Goal: Contribute content

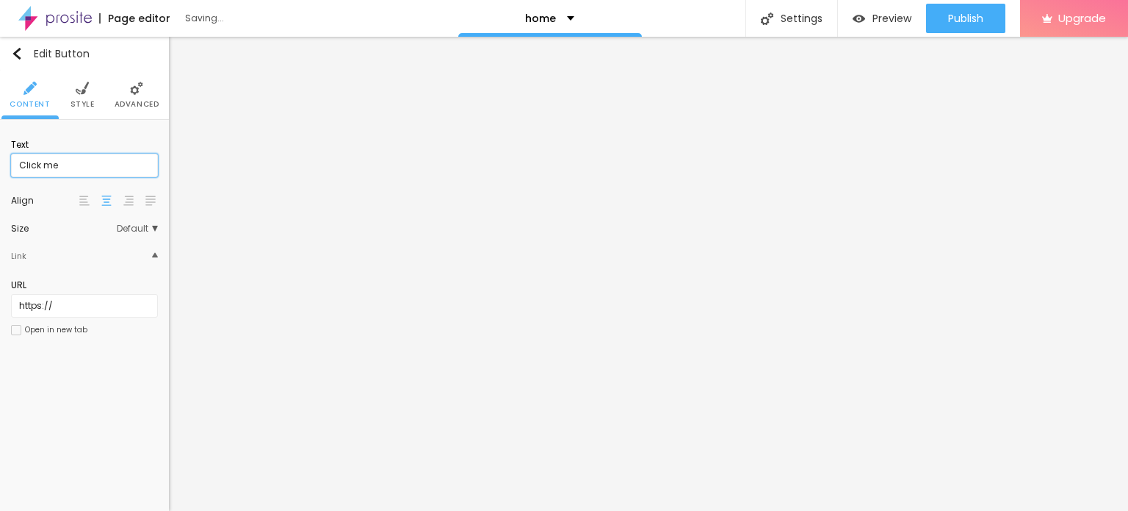
click at [79, 172] on input "Click me" at bounding box center [84, 166] width 147 height 24
click at [107, 167] on input "Click me" at bounding box center [84, 166] width 147 height 24
paste input "8850738764"
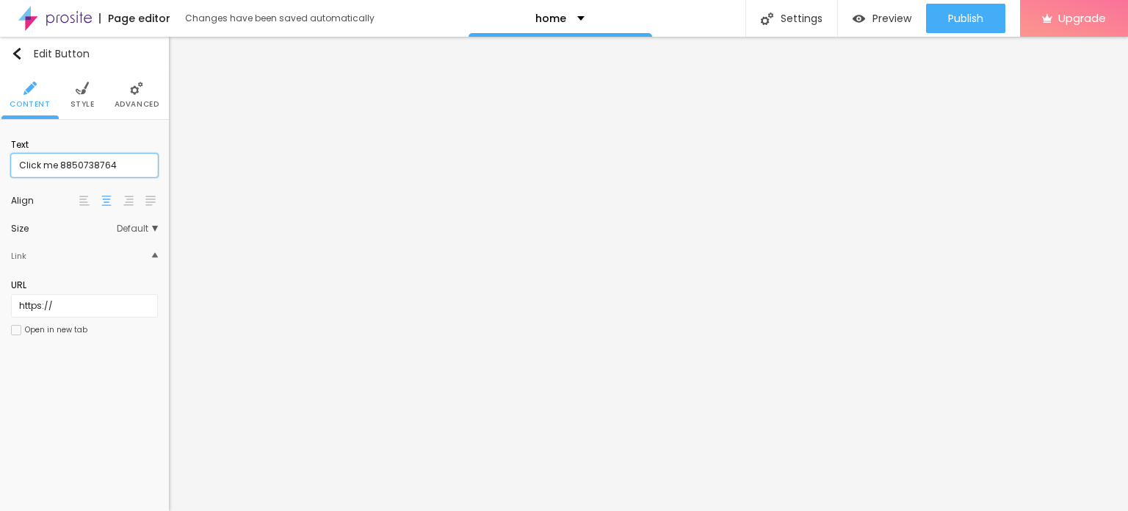
type input "Click me 8850738764"
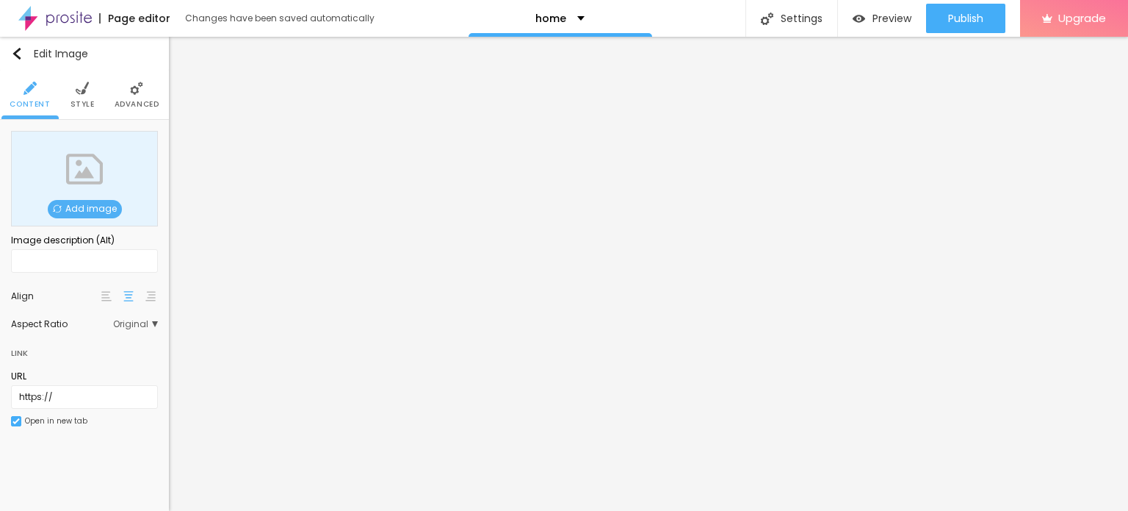
click at [74, 207] on span "Add image" at bounding box center [85, 209] width 74 height 18
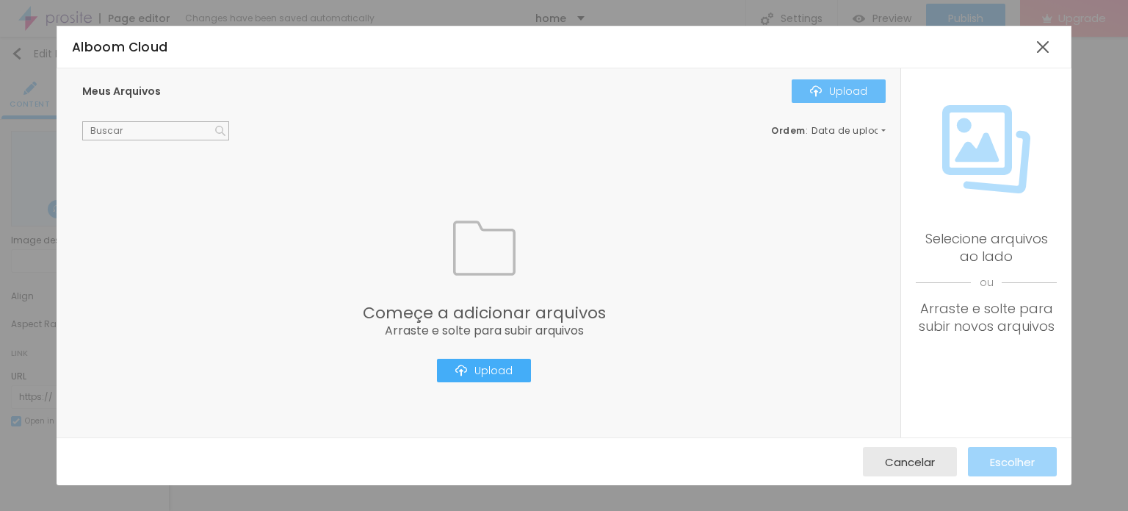
click at [849, 90] on div "Upload" at bounding box center [838, 91] width 57 height 12
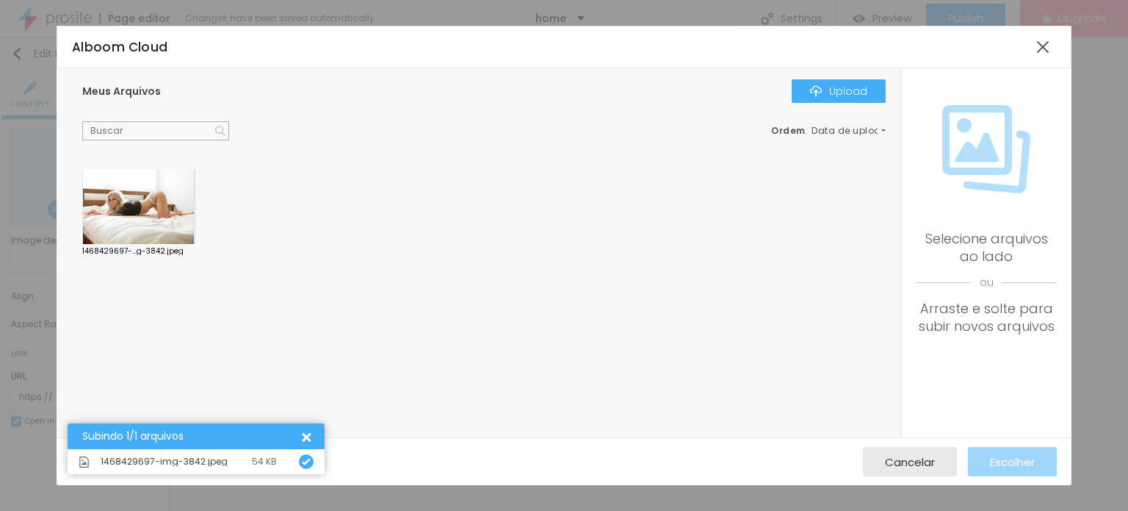
click at [164, 214] on div at bounding box center [138, 207] width 113 height 75
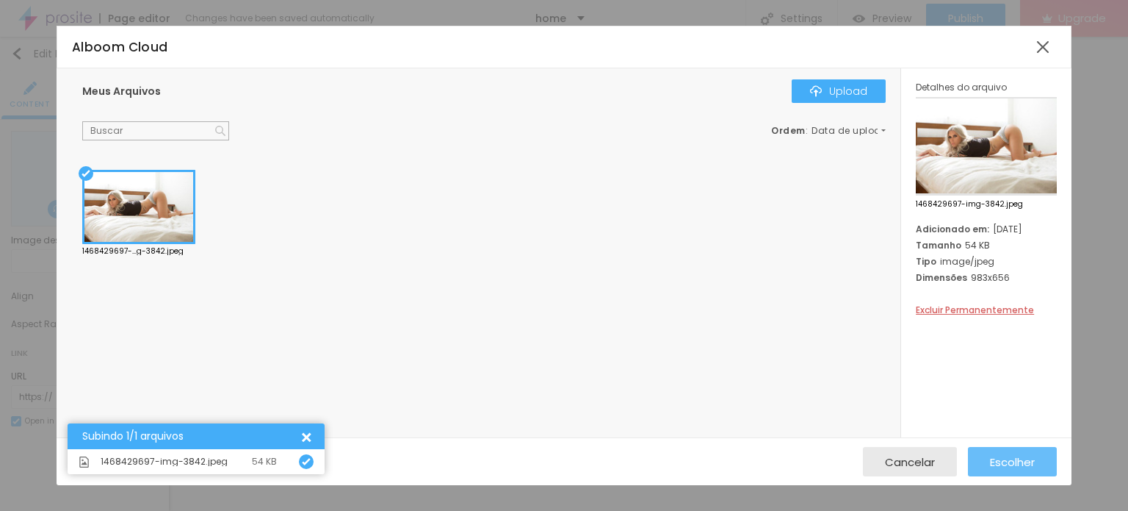
click at [1017, 459] on span "Escolher" at bounding box center [1012, 462] width 45 height 12
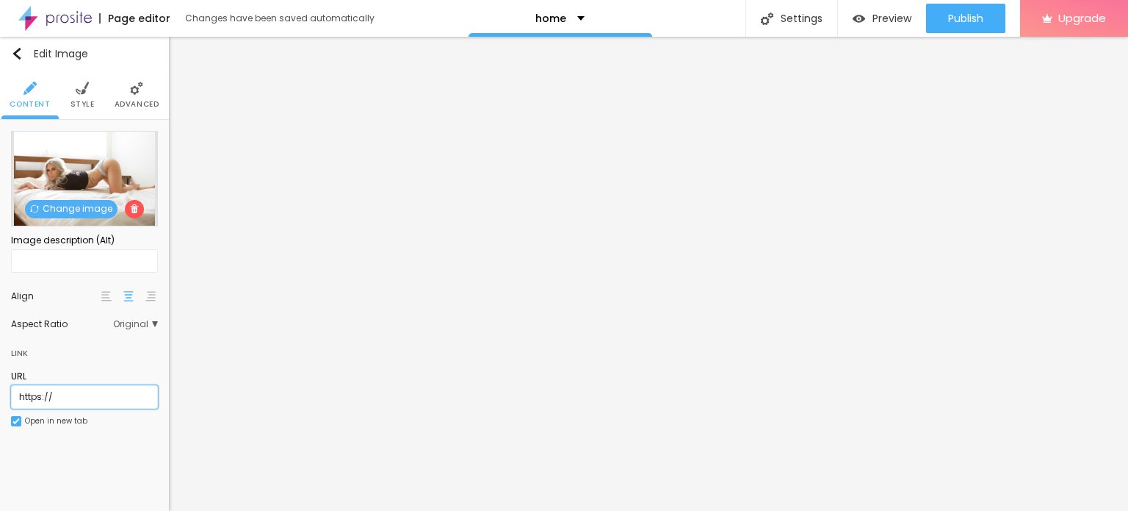
click at [98, 395] on input "https://" at bounding box center [84, 397] width 147 height 24
paste input "[DOMAIN_NAME][URL]"
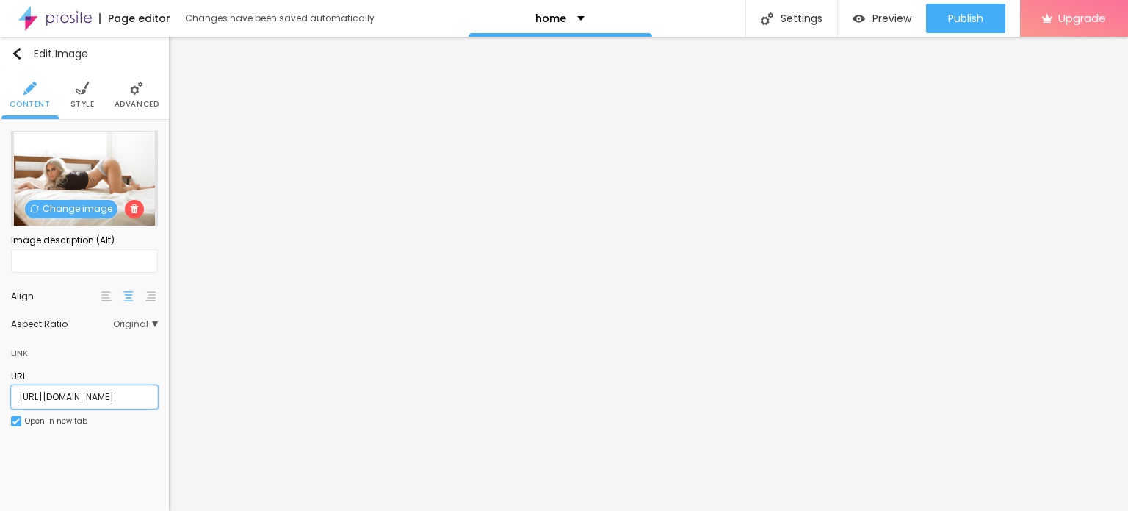
scroll to position [0, 30]
type input "[URL][DOMAIN_NAME]"
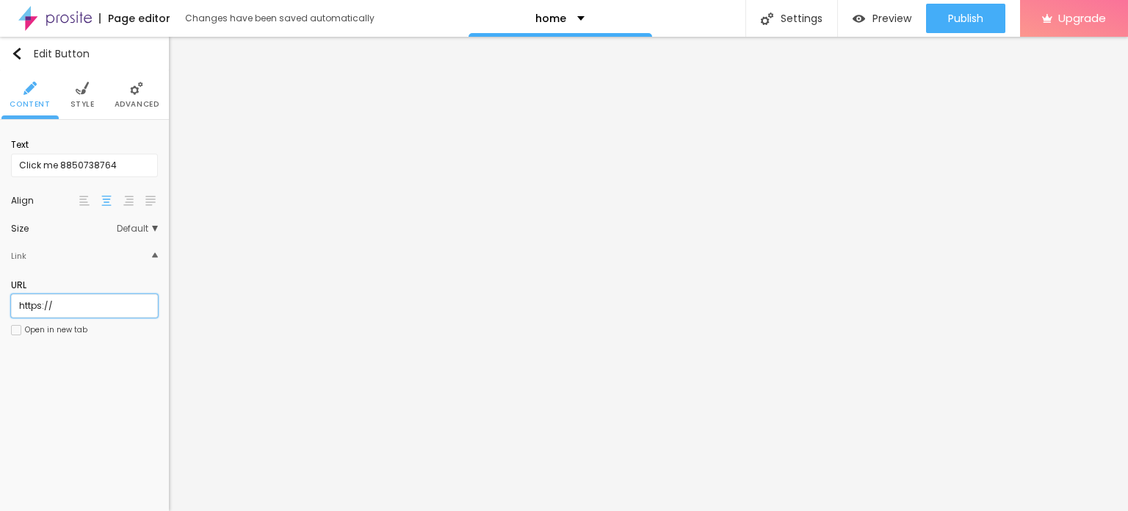
click at [58, 301] on input "https://" at bounding box center [84, 306] width 147 height 24
paste input "[DOMAIN_NAME][URL]"
type input "[URL][DOMAIN_NAME]"
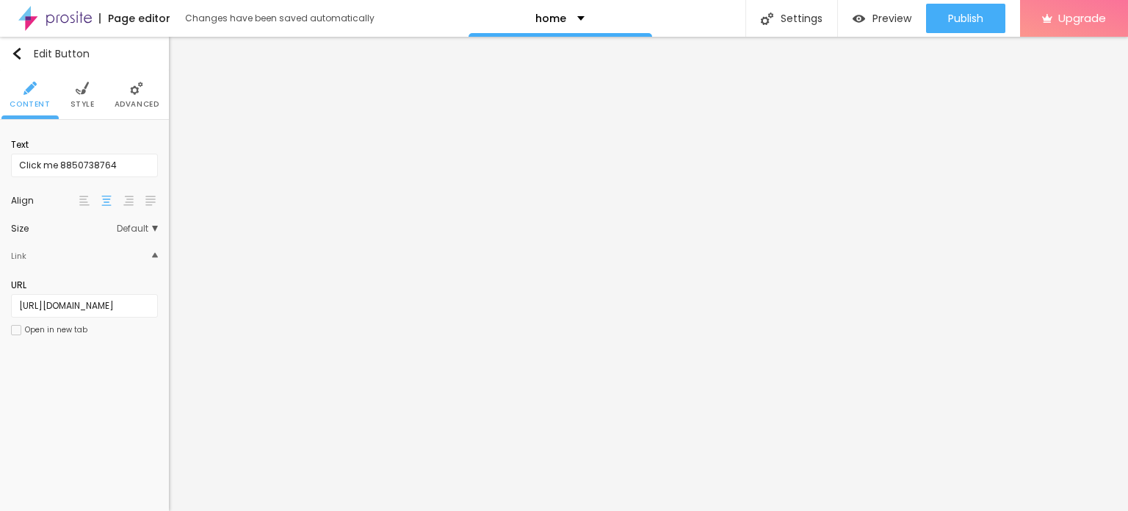
scroll to position [0, 0]
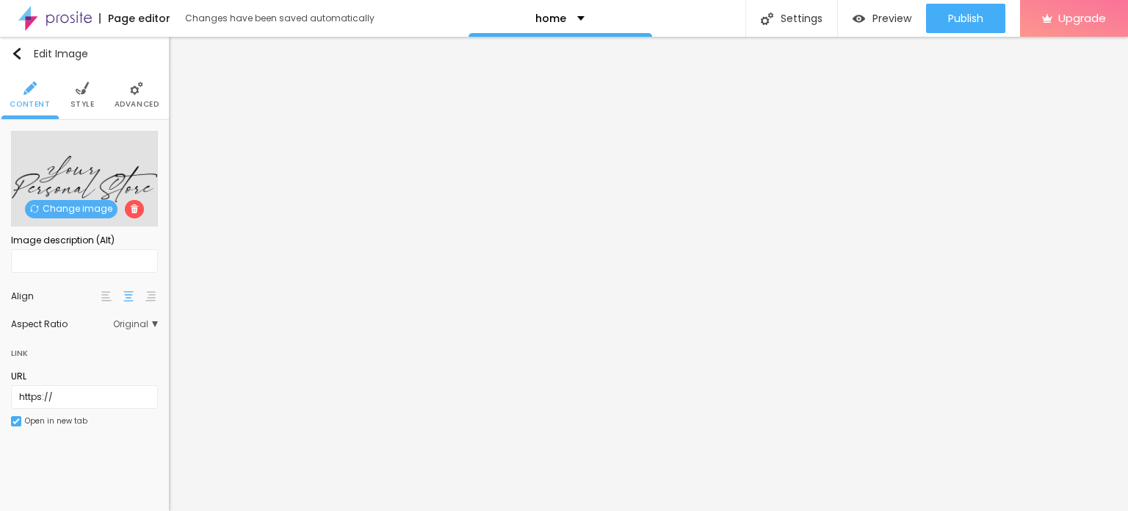
click at [59, 206] on span "Change image" at bounding box center [71, 209] width 93 height 18
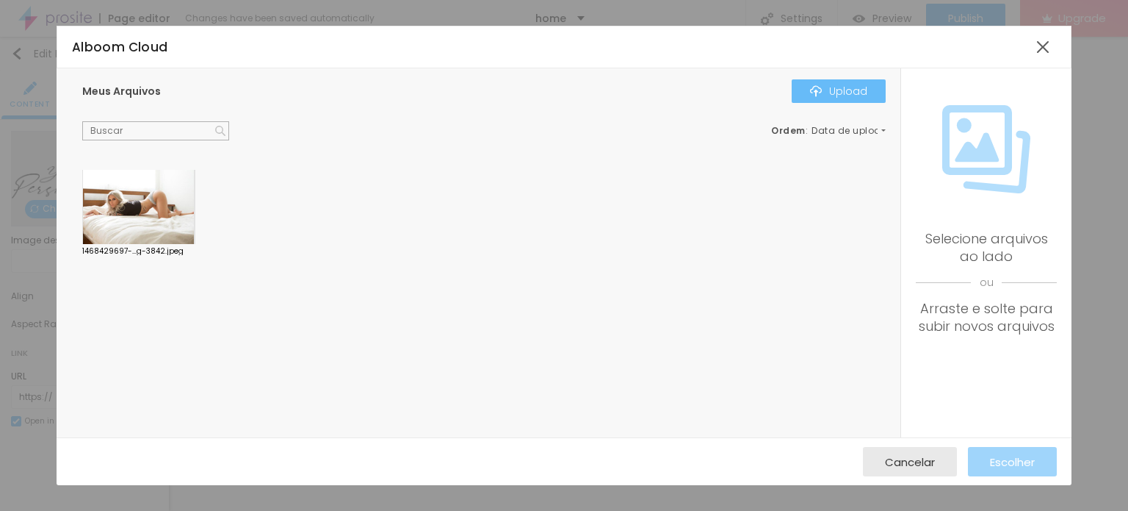
click at [849, 86] on div "Upload" at bounding box center [838, 91] width 57 height 12
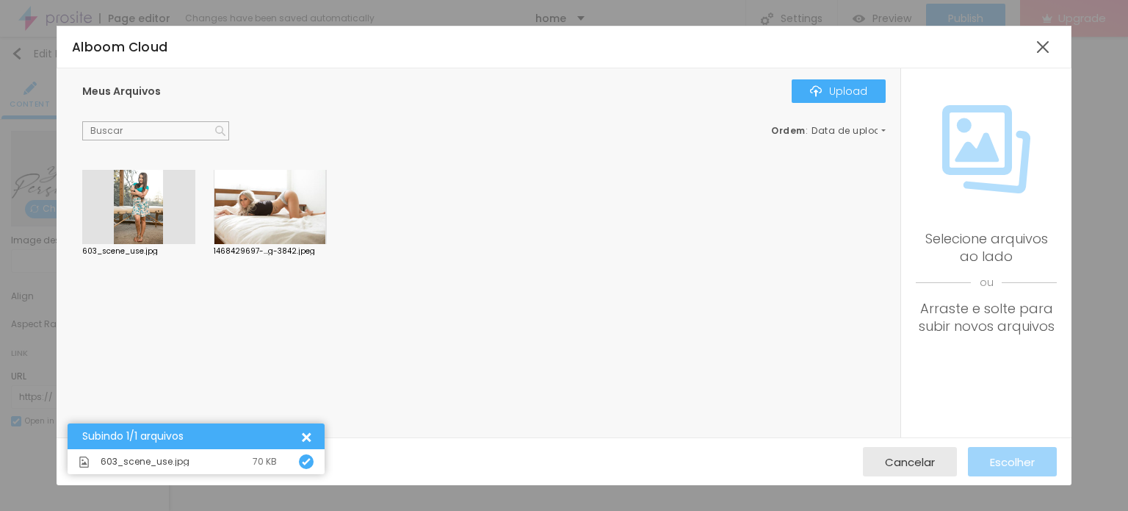
click at [155, 199] on div at bounding box center [138, 207] width 113 height 75
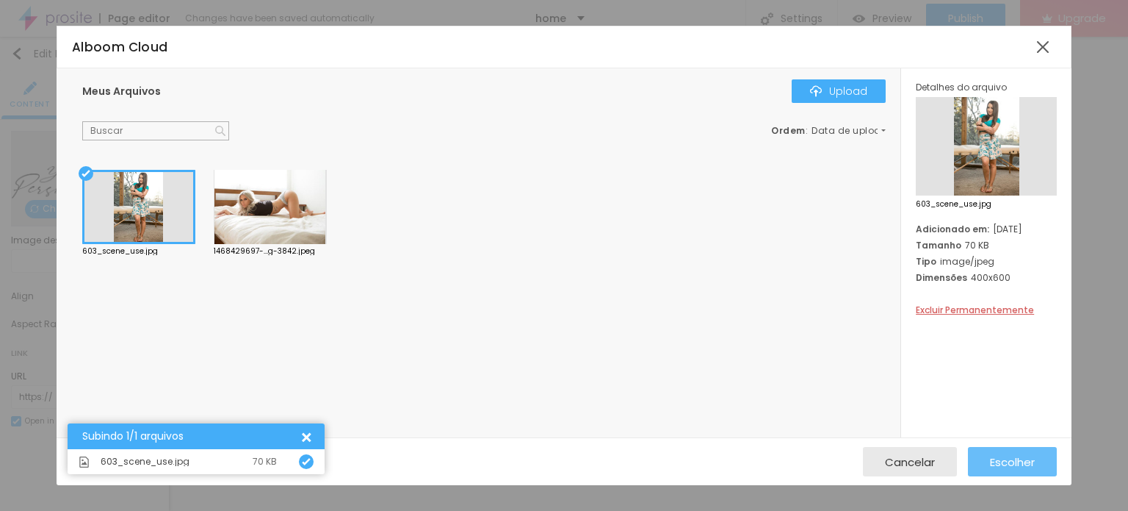
click at [1016, 464] on span "Escolher" at bounding box center [1012, 462] width 45 height 12
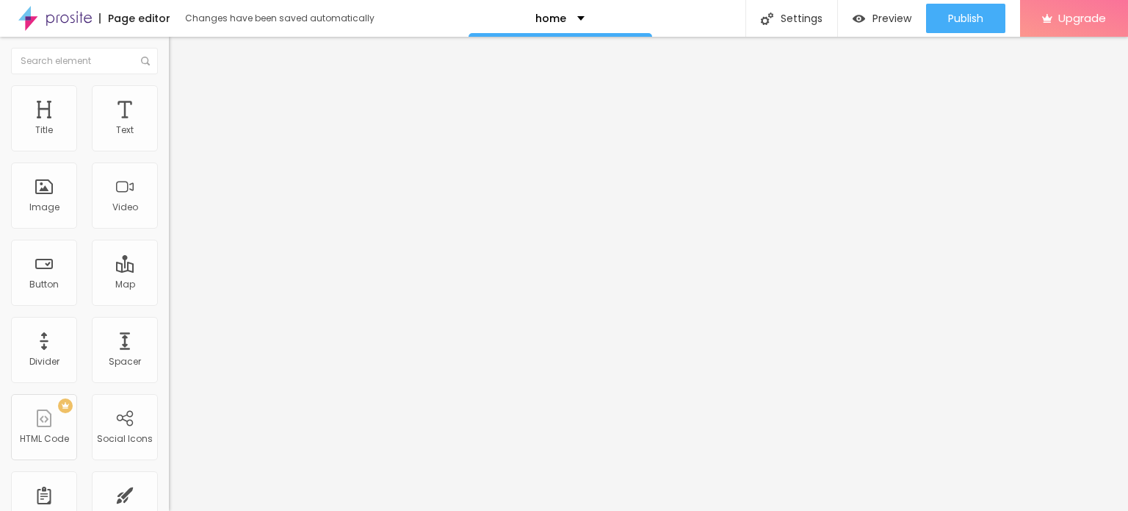
click at [426, 11] on div "Page editor Changes have been saved automatically home Settings Page settings C…" at bounding box center [564, 18] width 1128 height 37
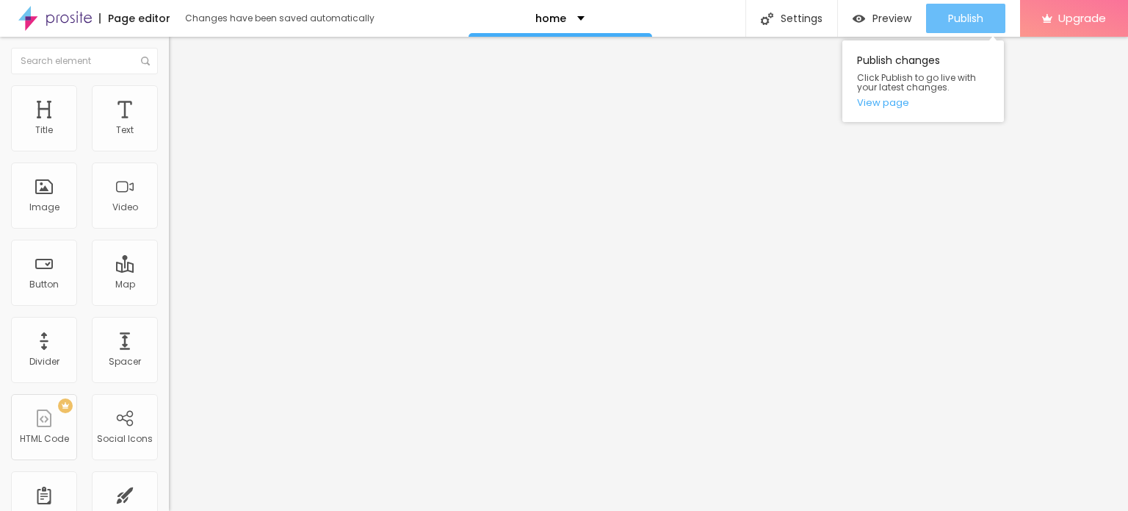
click at [960, 20] on span "Publish" at bounding box center [965, 18] width 35 height 12
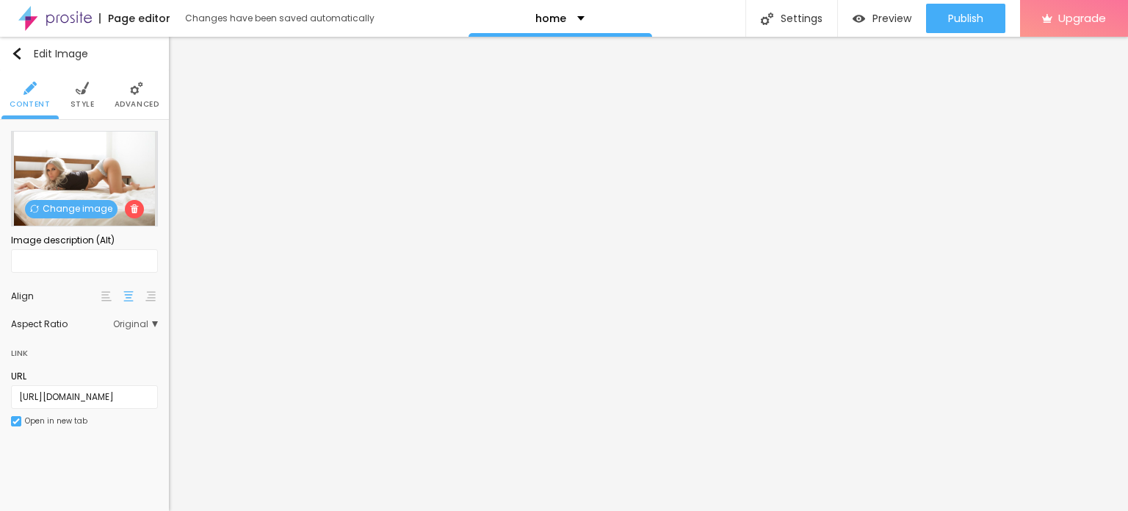
click at [60, 202] on span "Change image" at bounding box center [71, 209] width 93 height 18
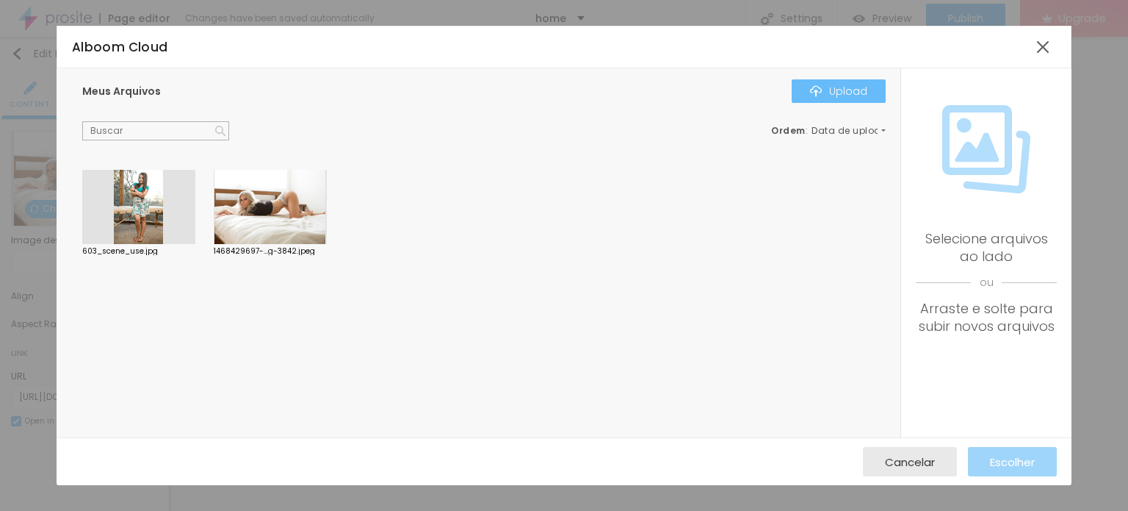
click at [856, 96] on div "Upload" at bounding box center [838, 91] width 57 height 12
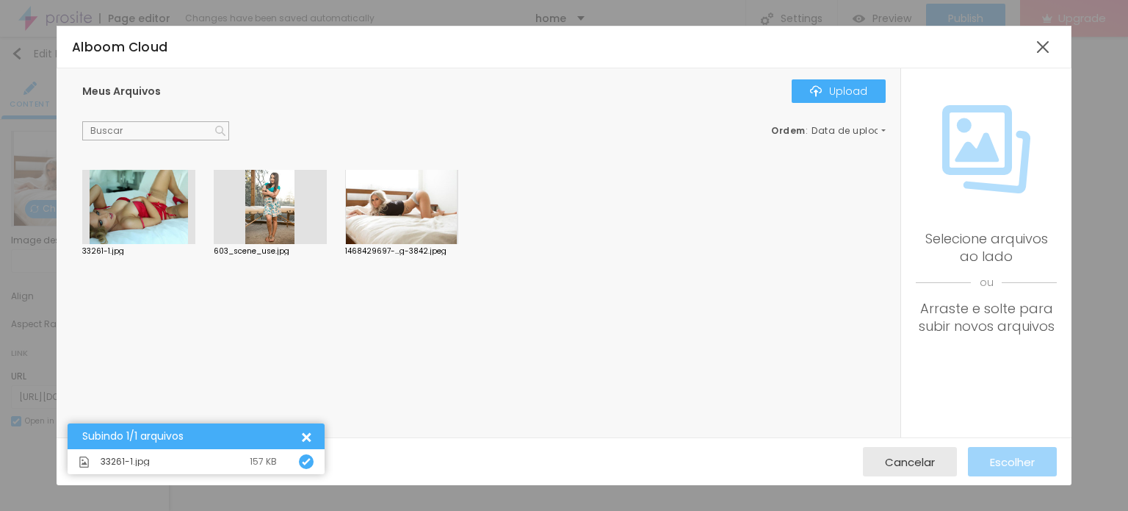
click at [145, 190] on div at bounding box center [138, 207] width 113 height 75
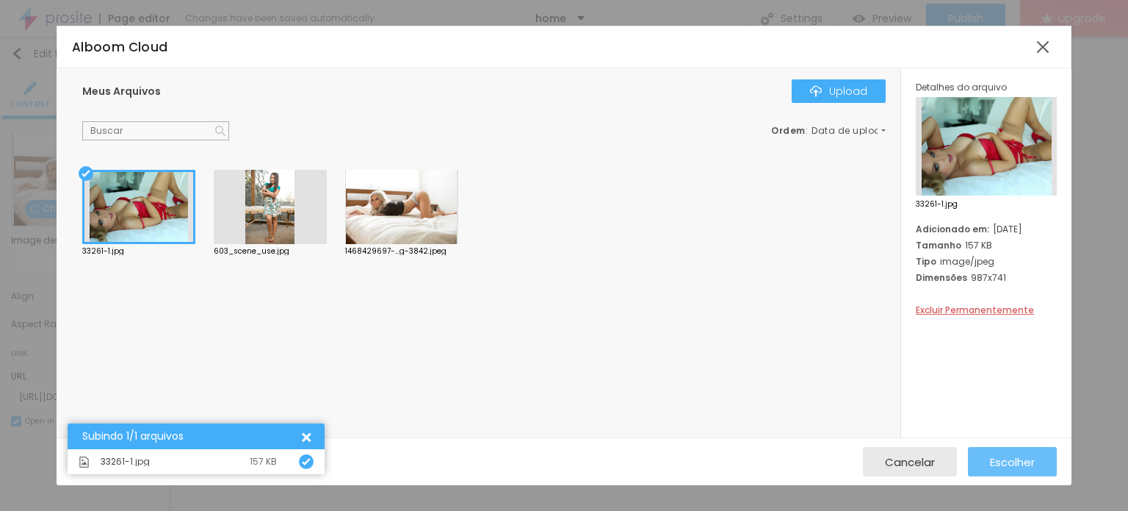
click at [1010, 468] on span "Escolher" at bounding box center [1012, 462] width 45 height 12
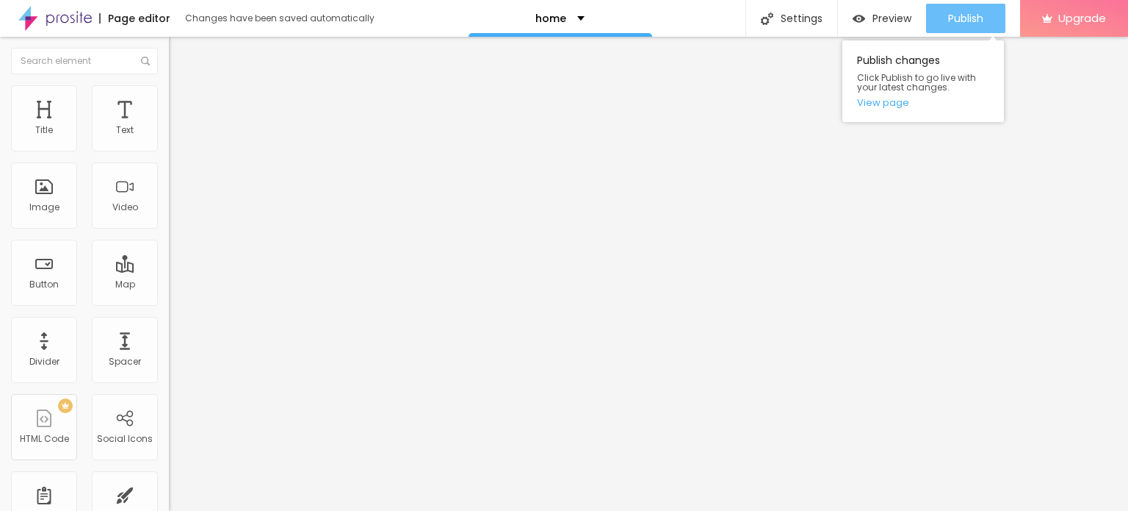
drag, startPoint x: 964, startPoint y: 10, endPoint x: 951, endPoint y: 25, distance: 19.9
click at [964, 10] on div "Publish" at bounding box center [965, 18] width 35 height 29
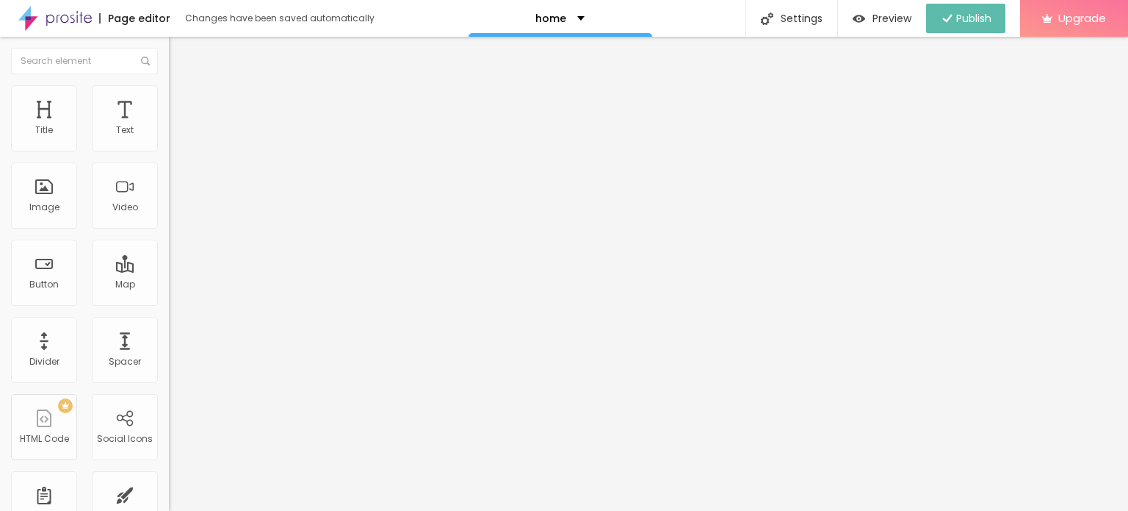
click at [68, 4] on img at bounding box center [54, 18] width 73 height 37
